Goal: Information Seeking & Learning: Learn about a topic

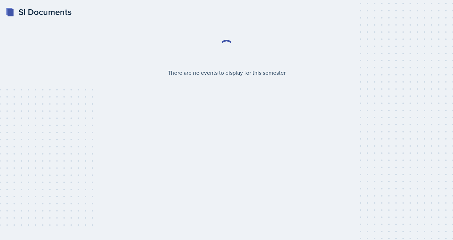
select select "2bed604d-1099-4043-b1bc-2365e8740244"
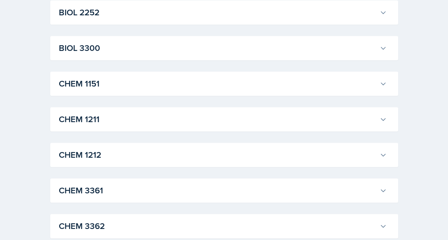
scroll to position [281, 0]
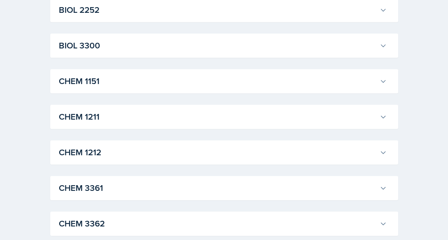
click at [382, 116] on icon at bounding box center [382, 116] width 7 height 7
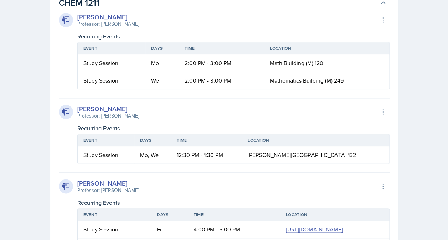
scroll to position [398, 0]
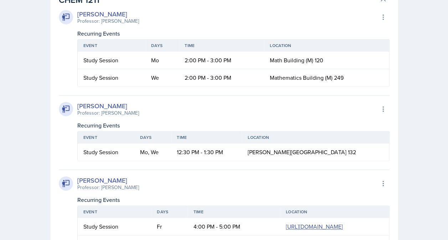
click at [103, 105] on div "[PERSON_NAME]" at bounding box center [108, 106] width 62 height 10
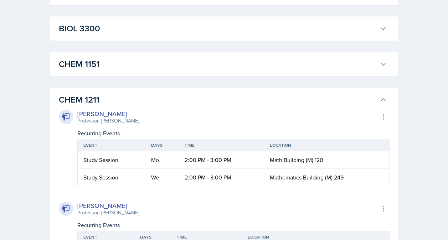
scroll to position [318, 0]
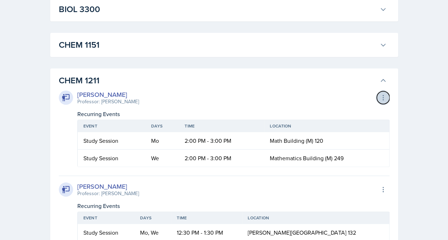
click at [380, 99] on icon at bounding box center [382, 97] width 7 height 7
click at [271, 76] on h3 "CHEM 1211" at bounding box center [218, 80] width 318 height 13
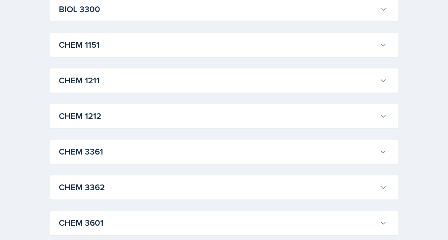
click at [262, 77] on h3 "CHEM 1211" at bounding box center [218, 80] width 318 height 13
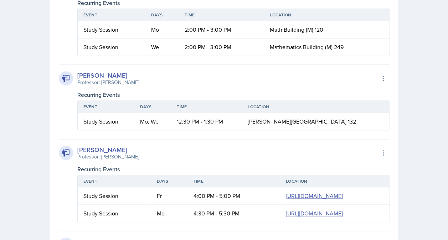
scroll to position [401, 0]
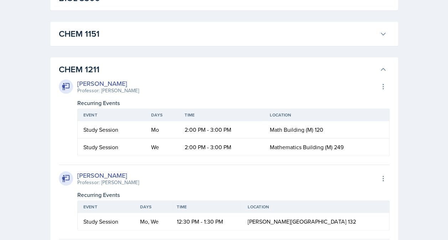
scroll to position [318, 0]
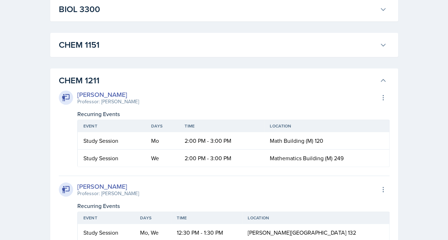
click at [382, 77] on icon at bounding box center [382, 80] width 7 height 7
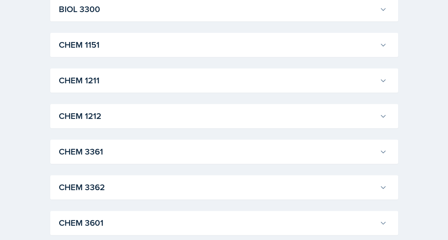
click at [383, 82] on icon at bounding box center [382, 80] width 7 height 7
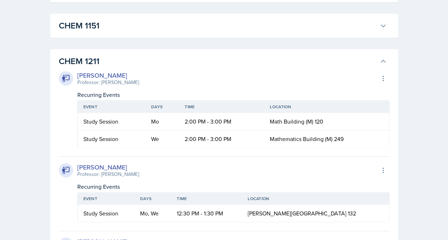
scroll to position [384, 0]
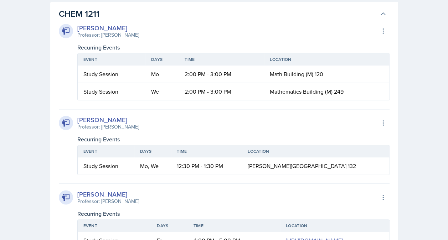
click at [382, 10] on button "CHEM 1211" at bounding box center [222, 14] width 331 height 16
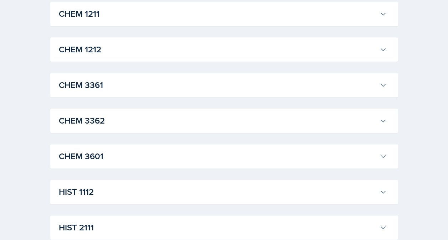
click at [384, 50] on icon at bounding box center [382, 49] width 7 height 7
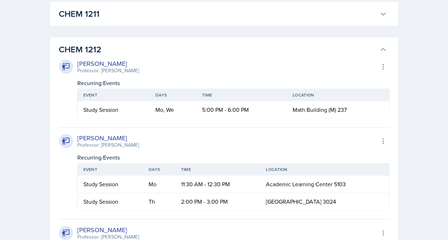
click at [382, 50] on icon at bounding box center [382, 49] width 7 height 7
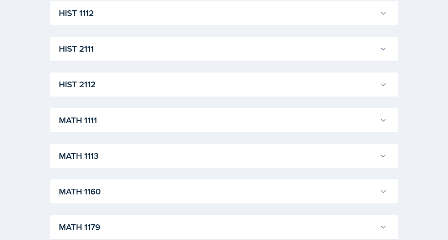
scroll to position [586, 0]
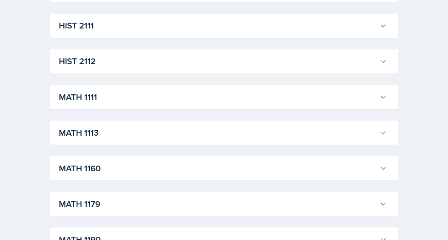
click at [382, 93] on icon at bounding box center [382, 96] width 7 height 7
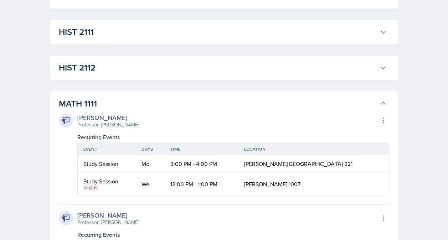
scroll to position [557, 0]
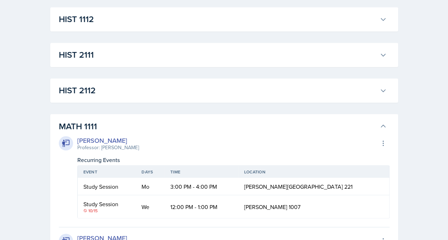
click at [384, 125] on icon at bounding box center [382, 126] width 7 height 7
